Goal: Information Seeking & Learning: Learn about a topic

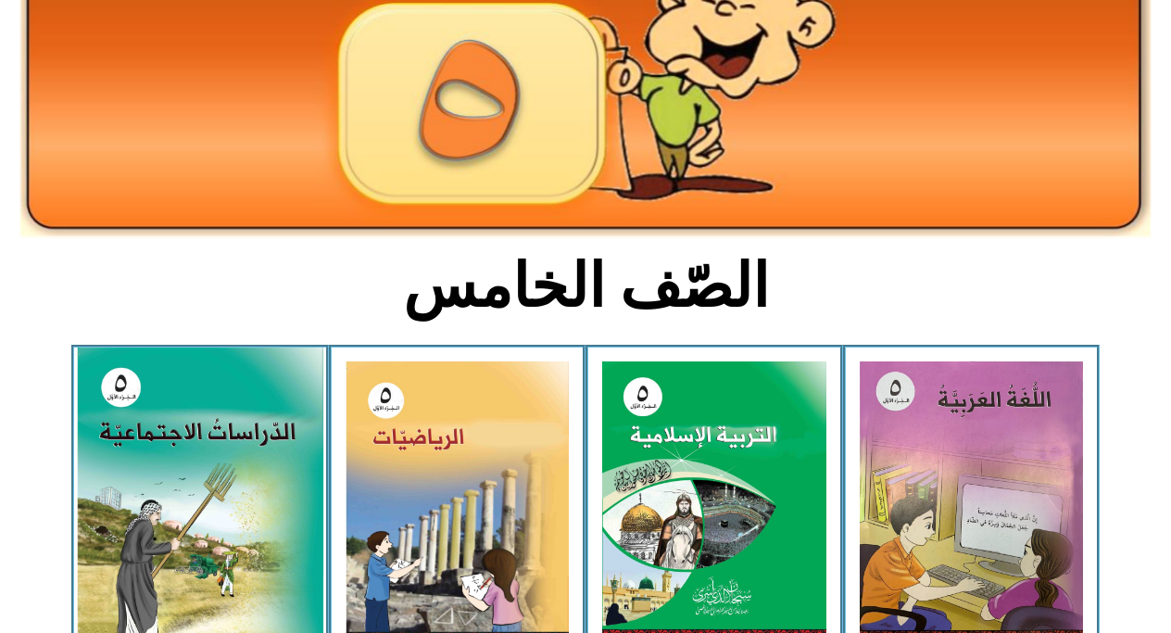
scroll to position [236, 0]
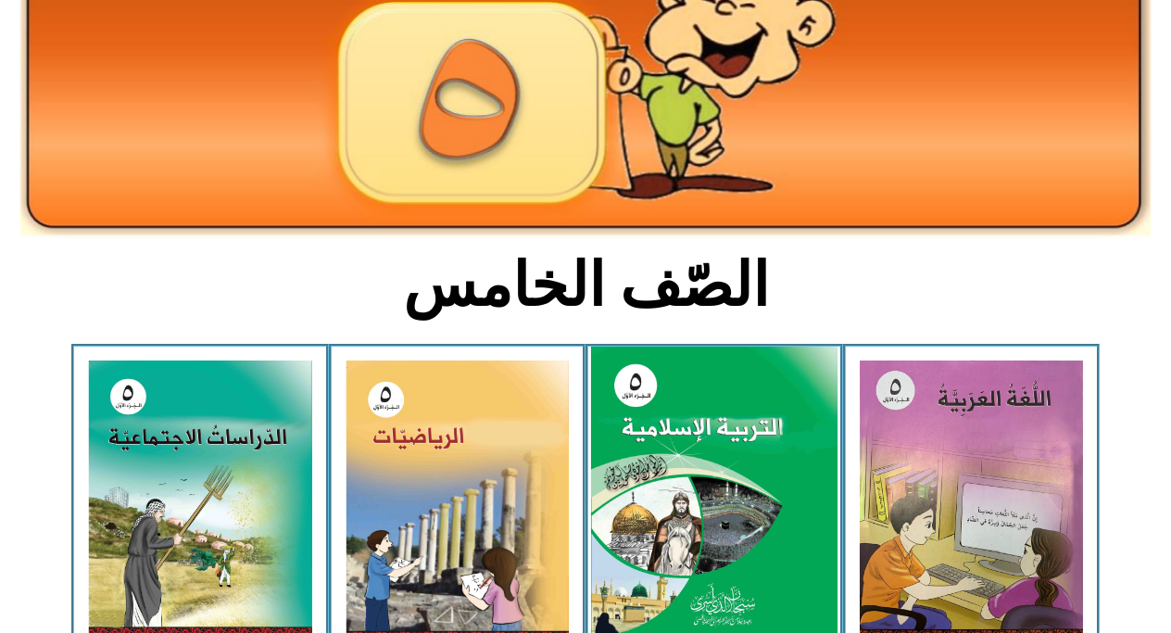
click at [663, 507] on img at bounding box center [714, 499] width 246 height 307
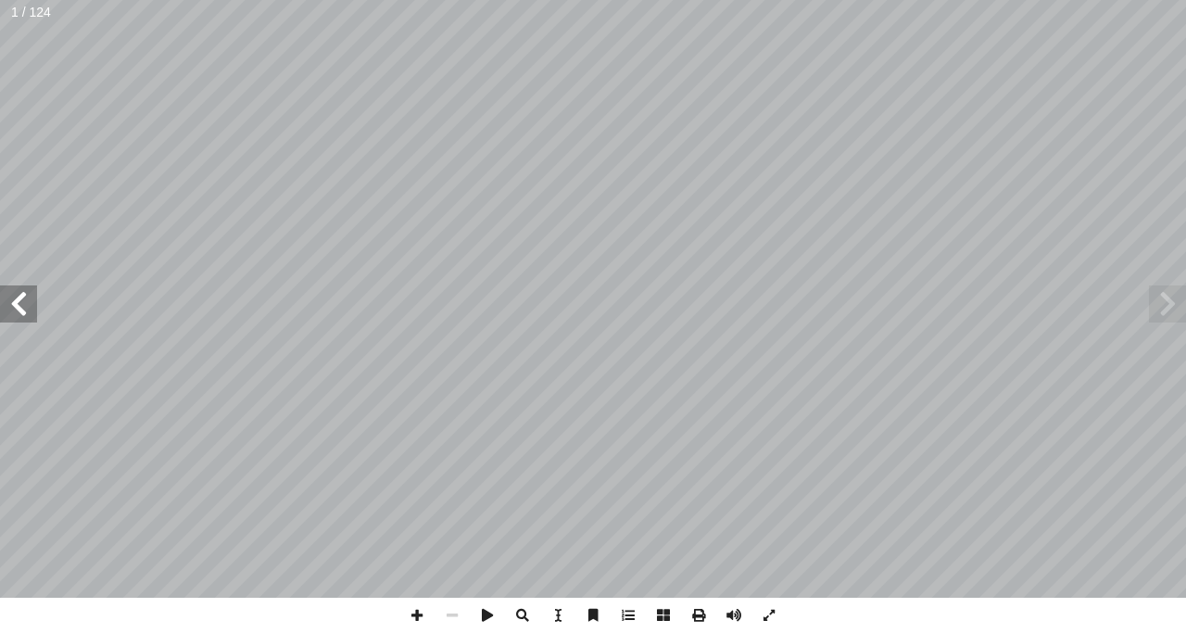
click at [20, 290] on span at bounding box center [18, 303] width 37 height 37
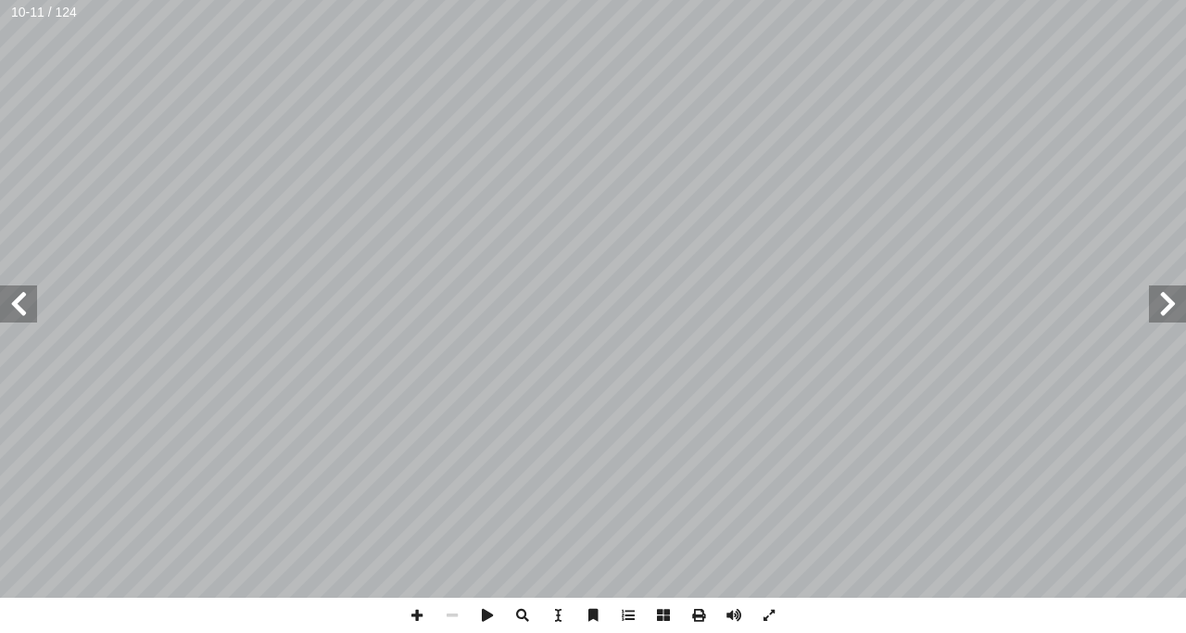
click at [20, 290] on span at bounding box center [18, 303] width 37 height 37
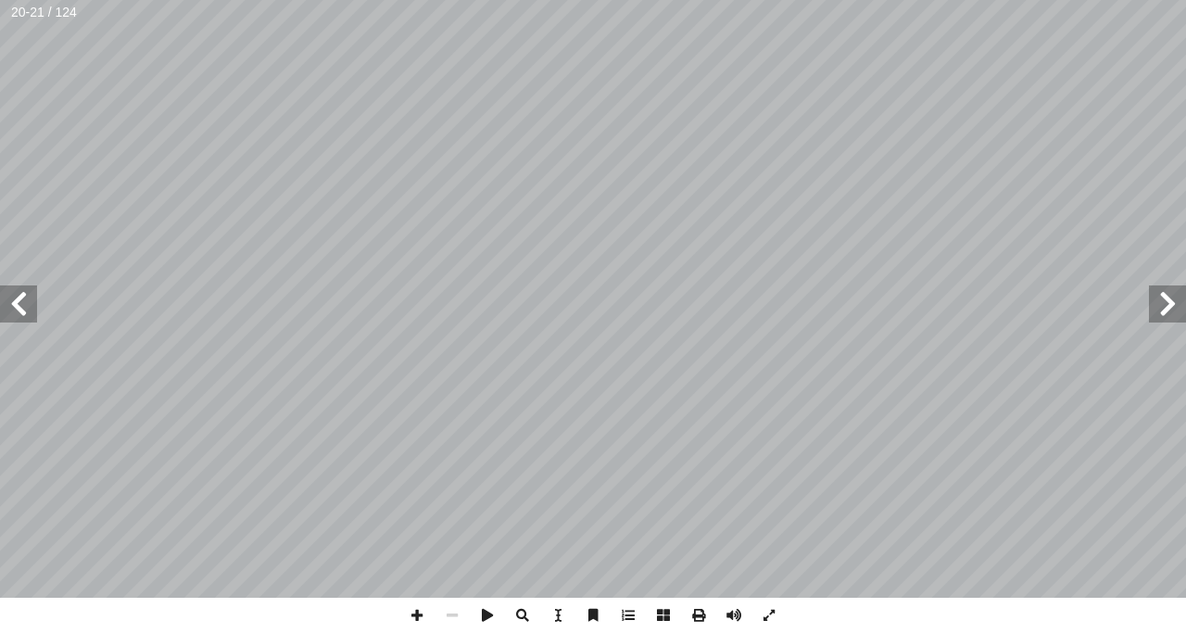
click at [20, 290] on span at bounding box center [18, 303] width 37 height 37
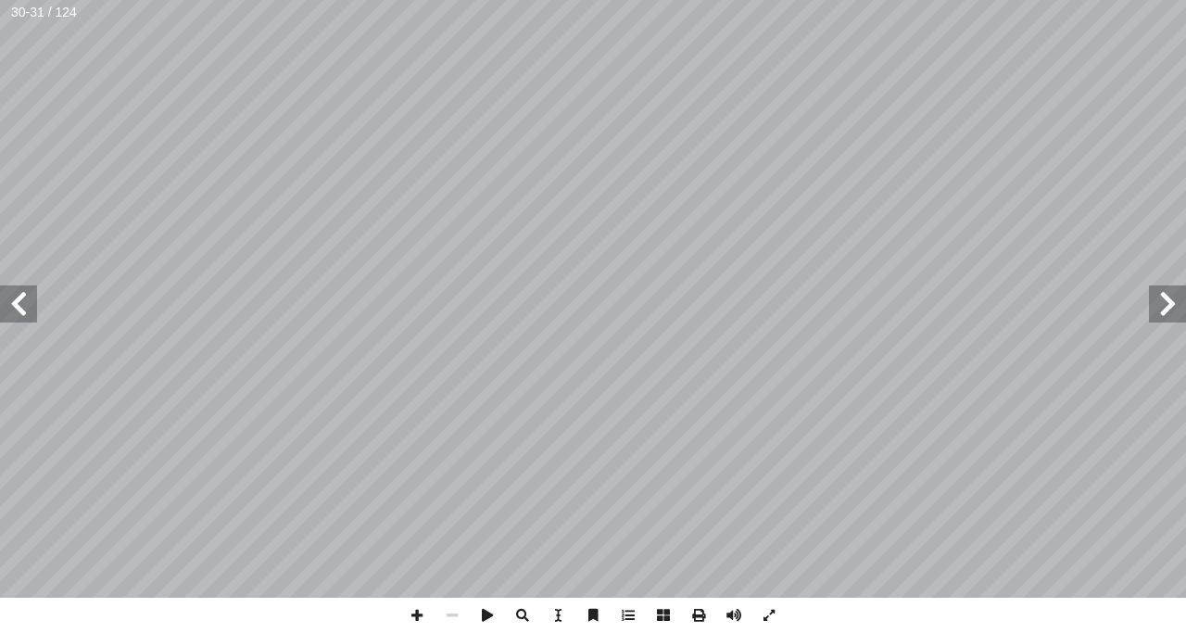
click at [20, 290] on span at bounding box center [18, 303] width 37 height 37
click at [5, 298] on span at bounding box center [18, 303] width 37 height 37
click at [417, 612] on span at bounding box center [416, 615] width 35 height 35
